Goal: Book appointment/travel/reservation

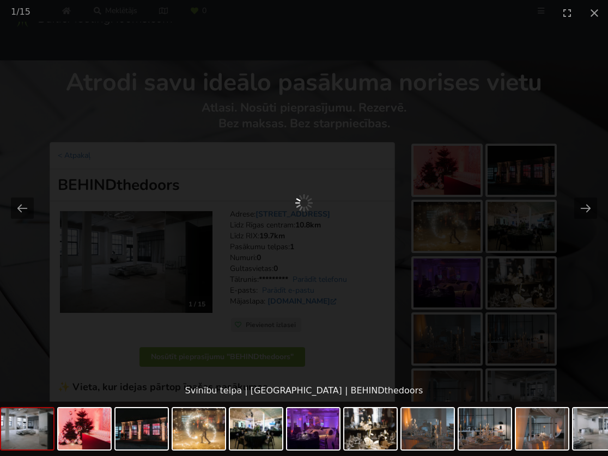
scroll to position [96, 0]
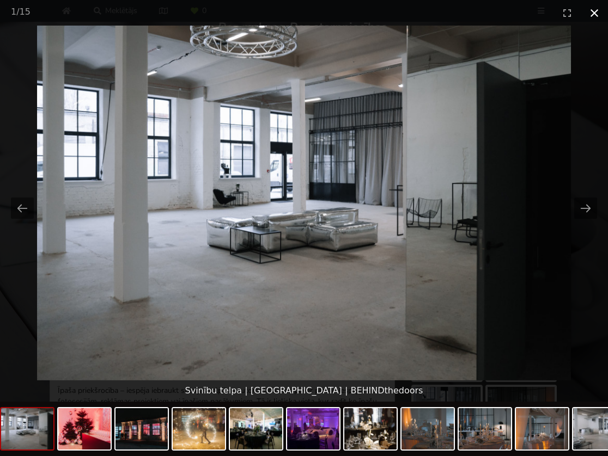
click at [594, 17] on button "Close gallery" at bounding box center [594, 13] width 27 height 26
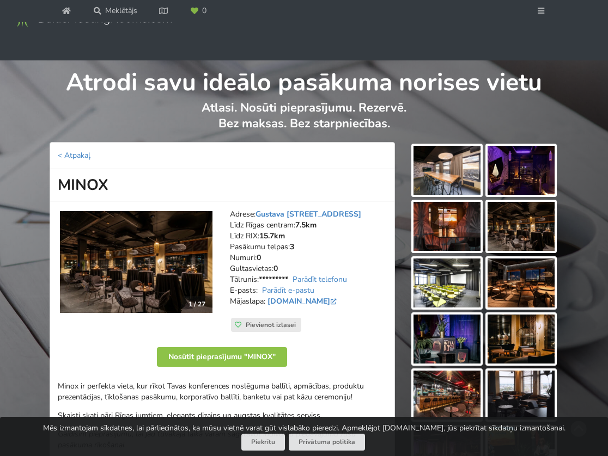
scroll to position [142, 0]
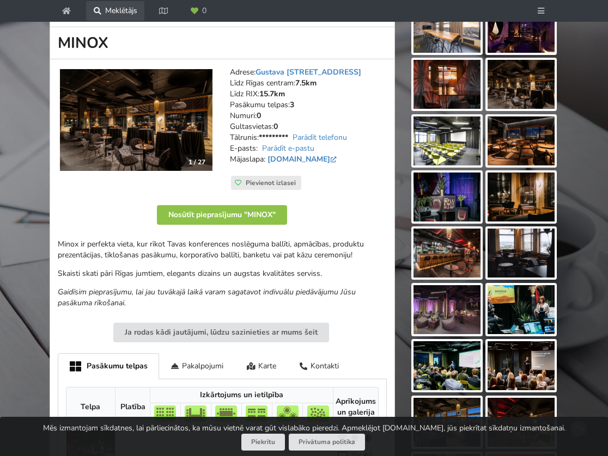
click at [102, 3] on link "Meklētājs" at bounding box center [115, 11] width 58 height 20
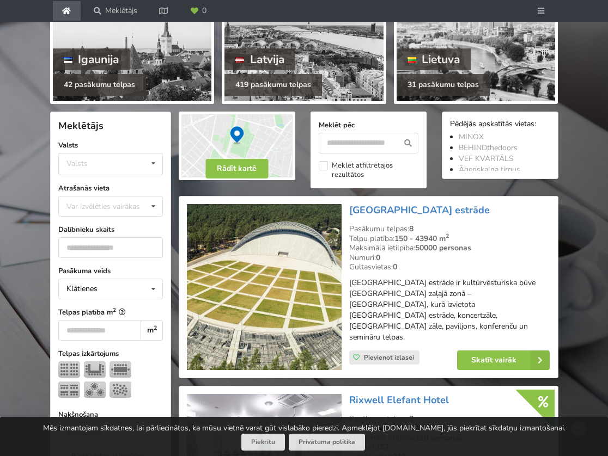
scroll to position [211, 0]
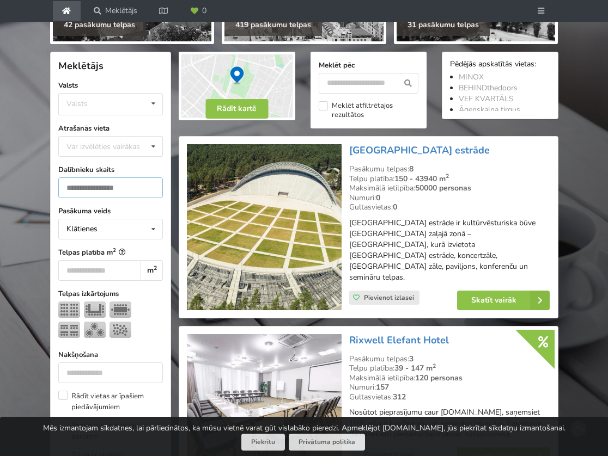
click at [136, 198] on input "number" at bounding box center [110, 188] width 105 height 21
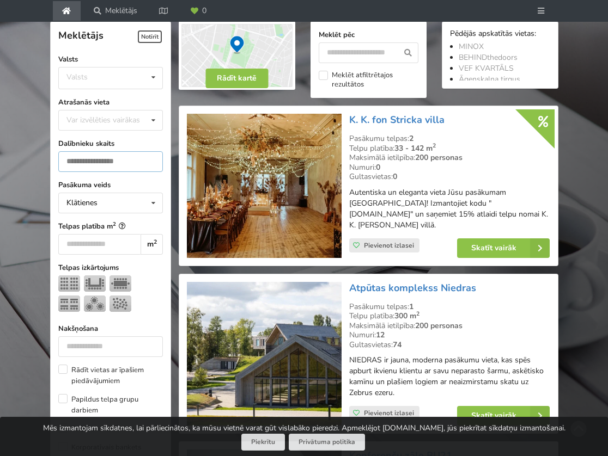
scroll to position [222, 0]
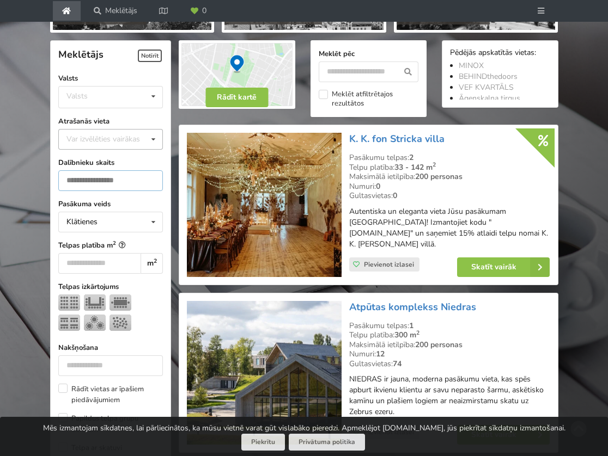
type input "***"
click at [152, 150] on icon at bounding box center [153, 140] width 16 height 20
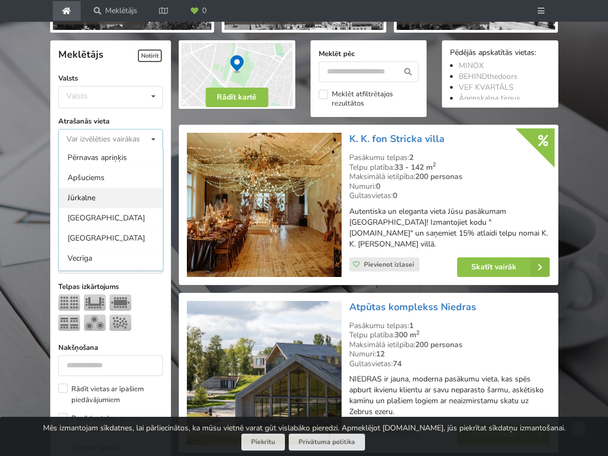
scroll to position [48, 0]
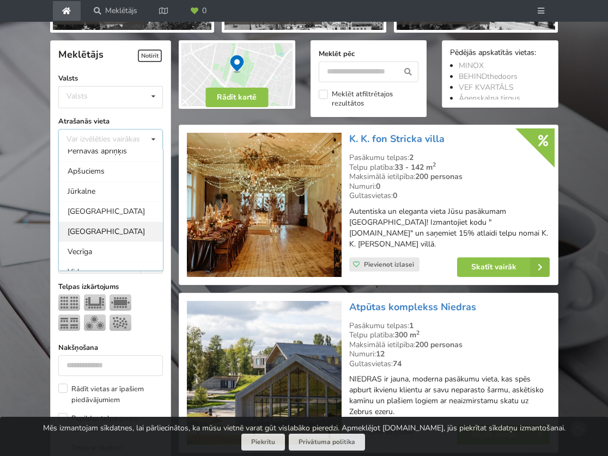
click at [131, 242] on div "Rīga" at bounding box center [111, 232] width 104 height 20
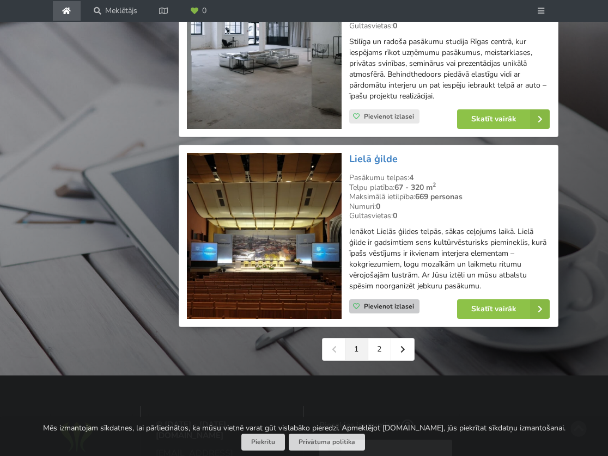
scroll to position [2589, 0]
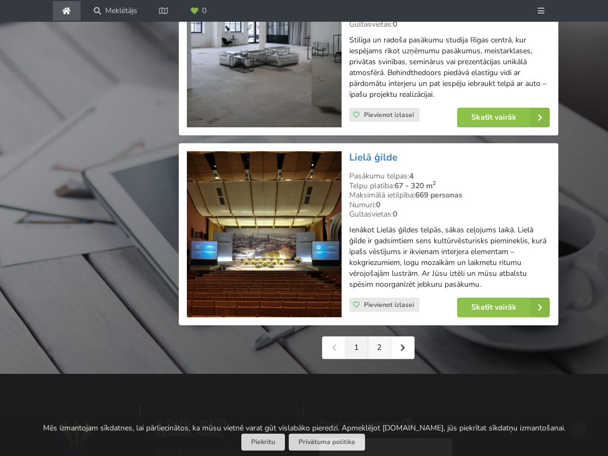
click at [377, 337] on link "2" at bounding box center [379, 348] width 23 height 22
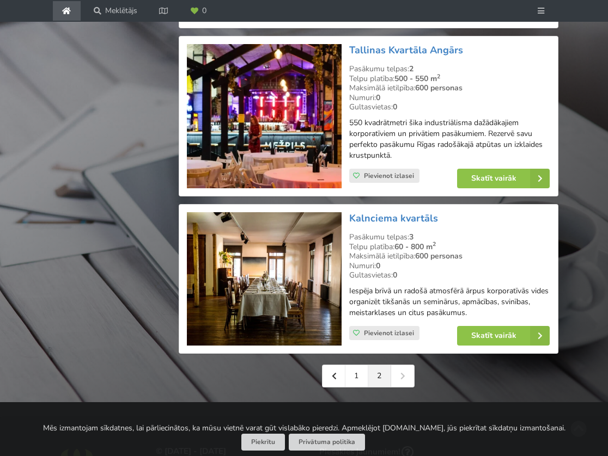
scroll to position [2507, 0]
click at [365, 365] on link "1" at bounding box center [356, 376] width 23 height 22
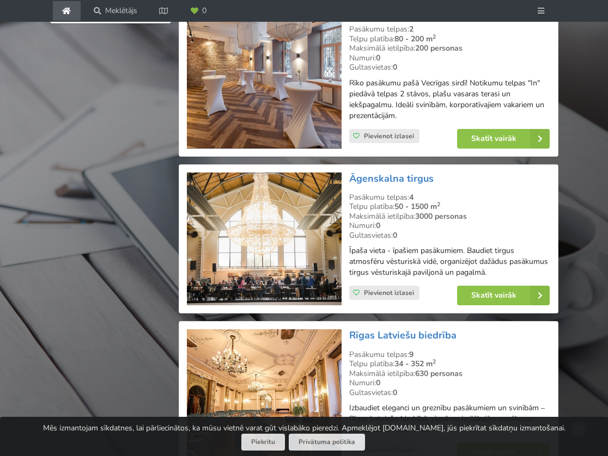
scroll to position [1210, 1]
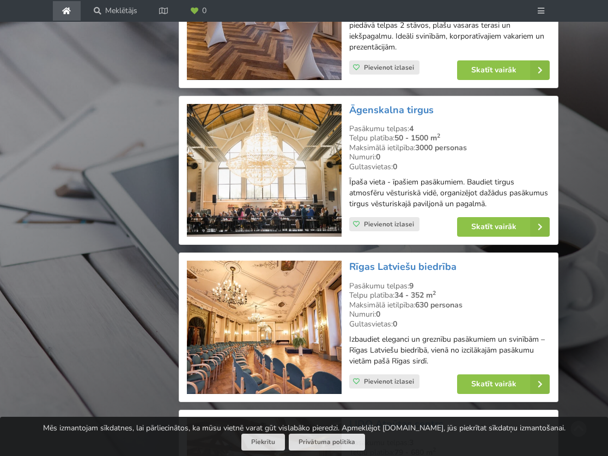
click at [282, 170] on img at bounding box center [264, 170] width 155 height 133
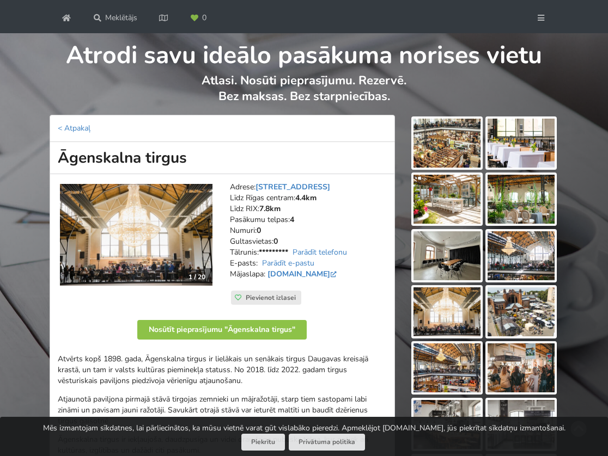
scroll to position [43, 0]
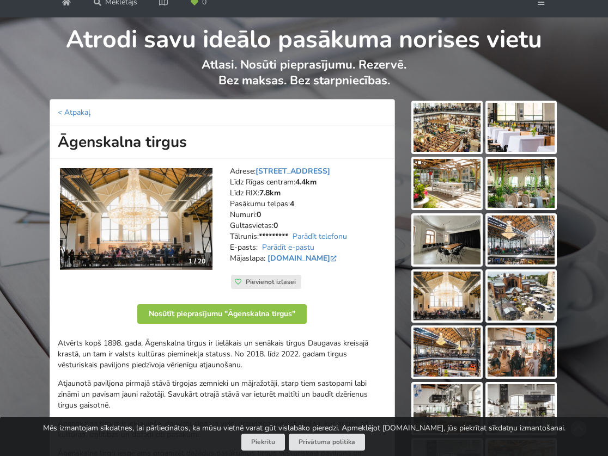
click at [120, 270] on img at bounding box center [136, 219] width 152 height 102
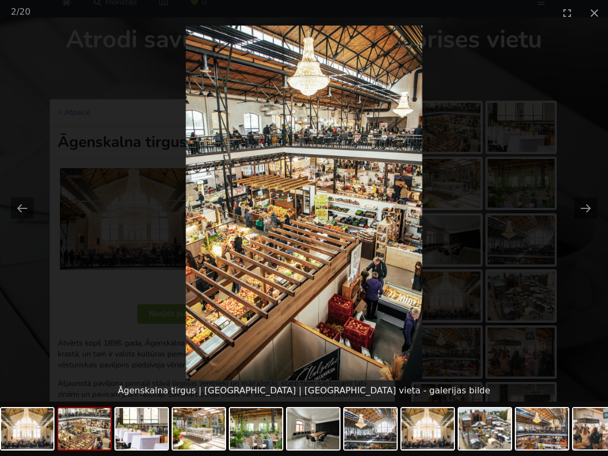
click at [520, 61] on picture at bounding box center [304, 203] width 608 height 355
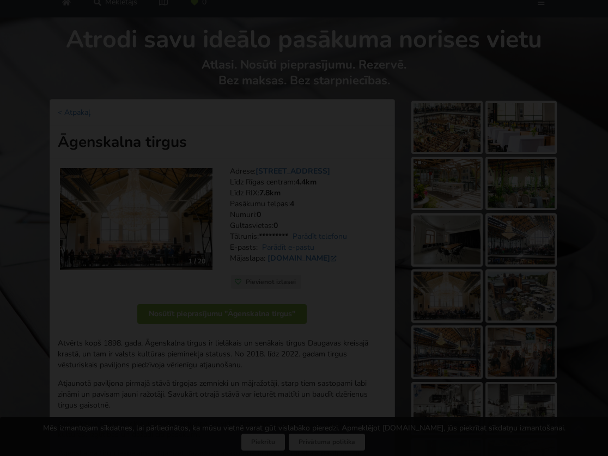
scroll to position [0, 0]
